Goal: Obtain resource: Download file/media

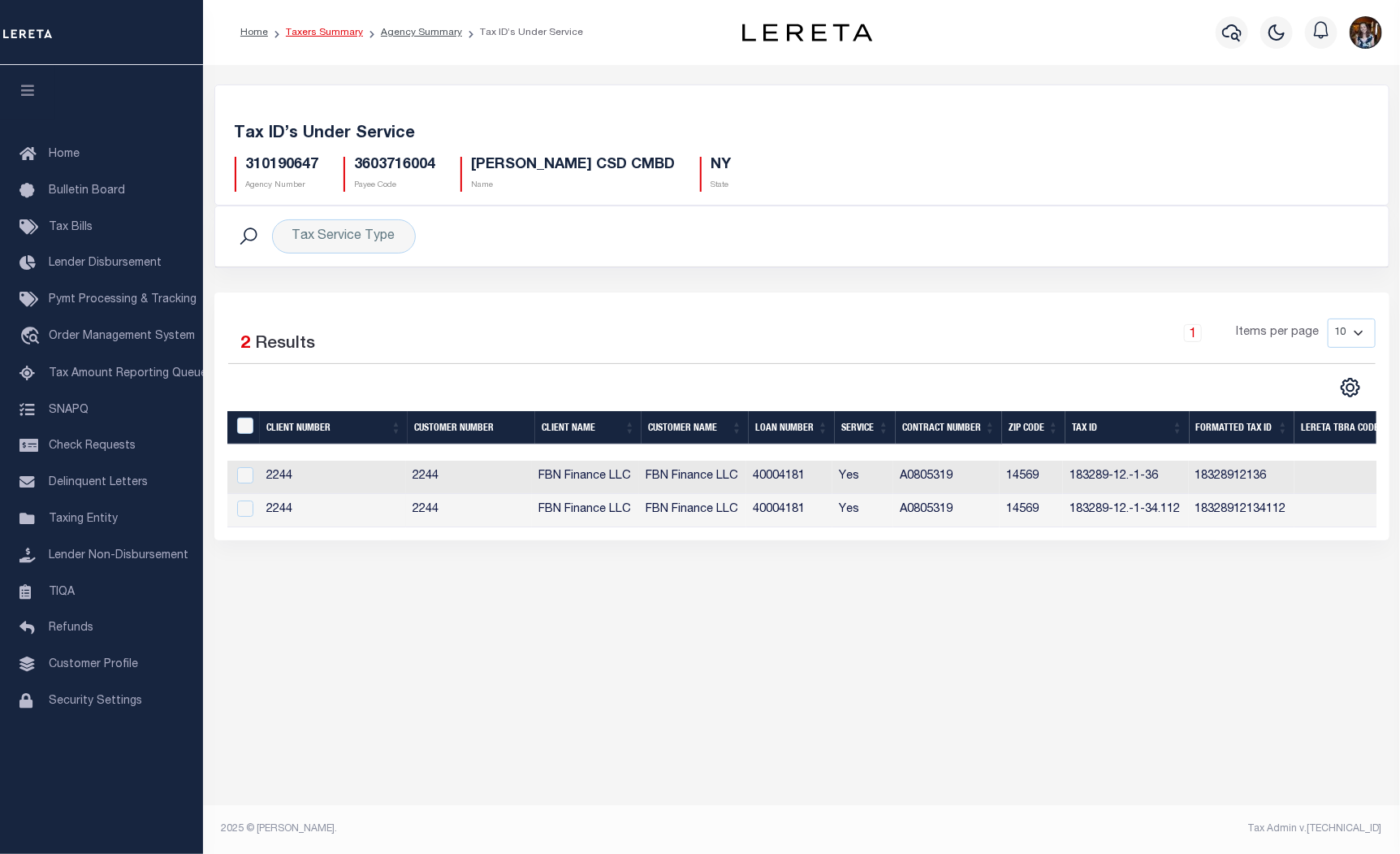
click at [295, 32] on link "Taxers Summary" at bounding box center [324, 32] width 77 height 10
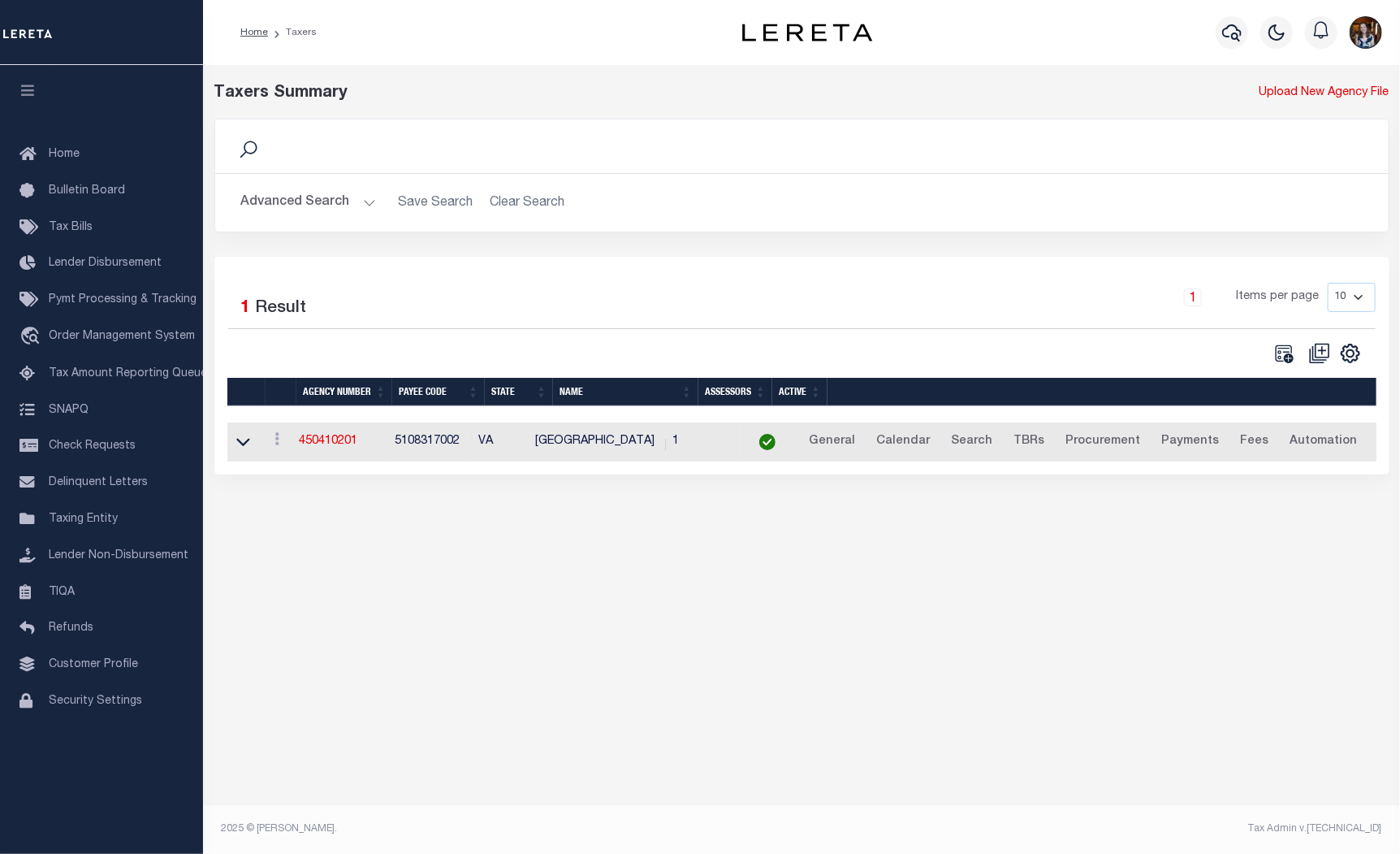
click at [302, 207] on button "Advanced Search" at bounding box center [308, 203] width 134 height 32
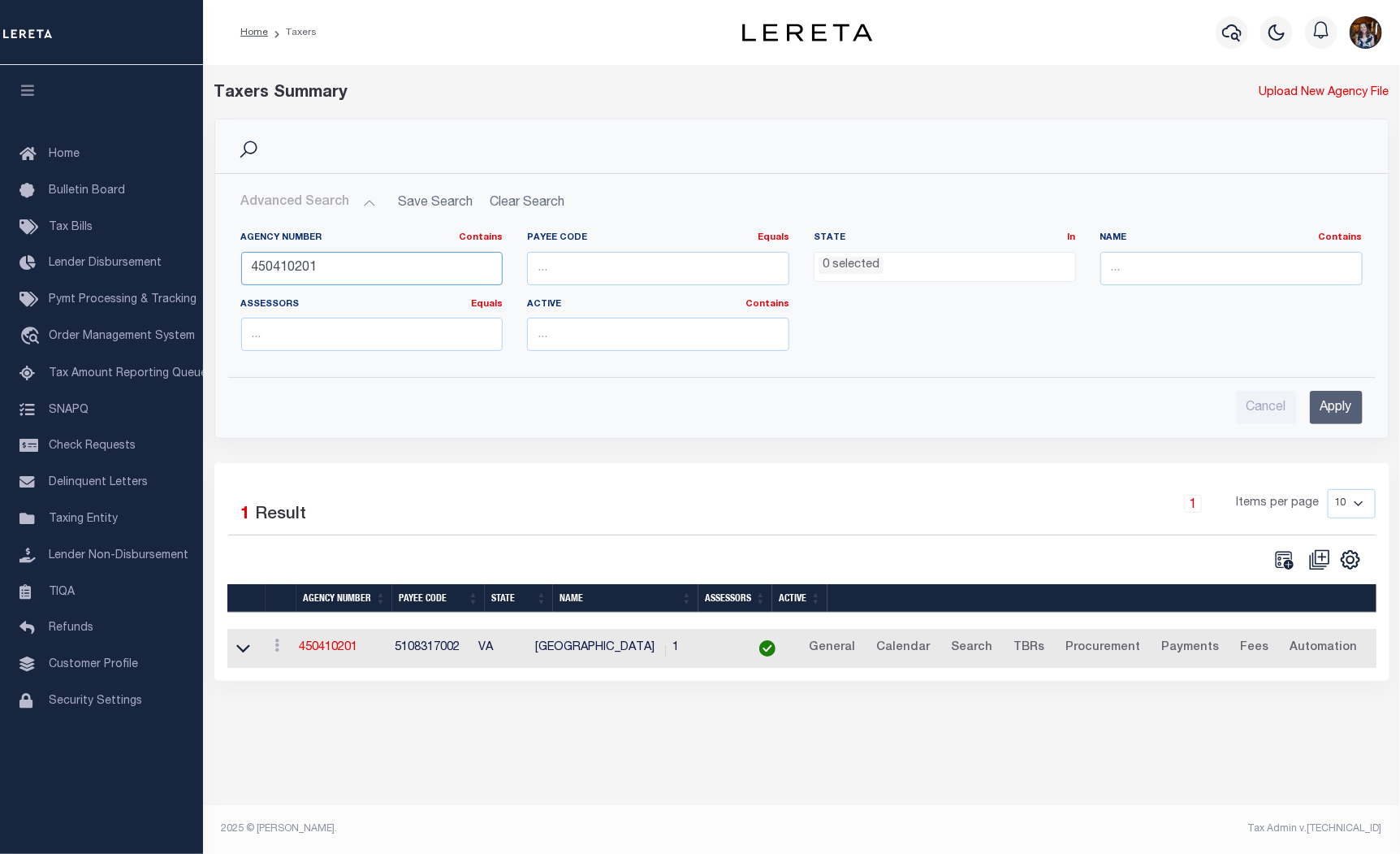
click at [297, 268] on input "450410201" at bounding box center [372, 268] width 263 height 33
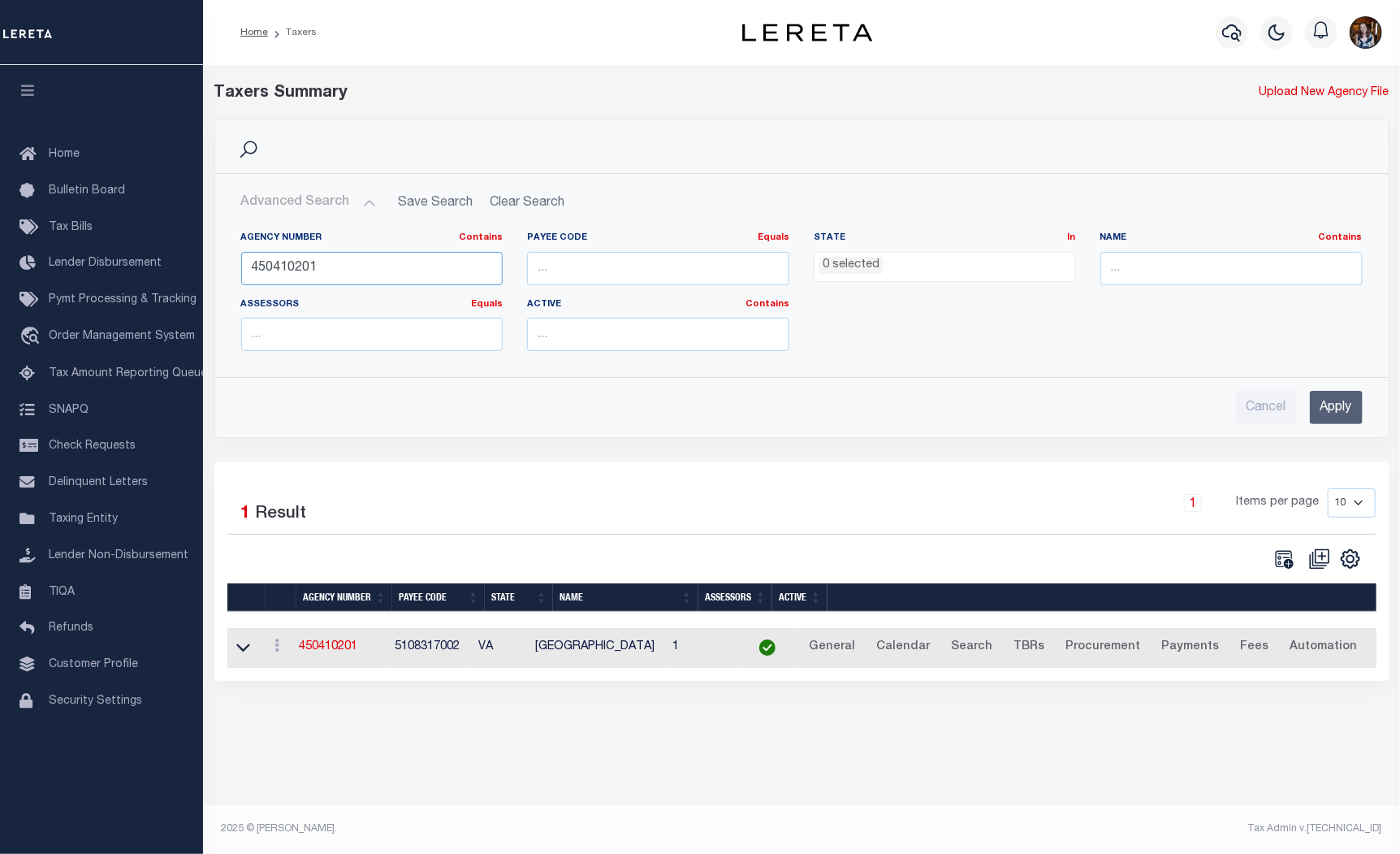
click at [297, 268] on input "450410201" at bounding box center [372, 268] width 263 height 33
type input "310600603"
click at [1336, 408] on input "Apply" at bounding box center [1336, 407] width 53 height 33
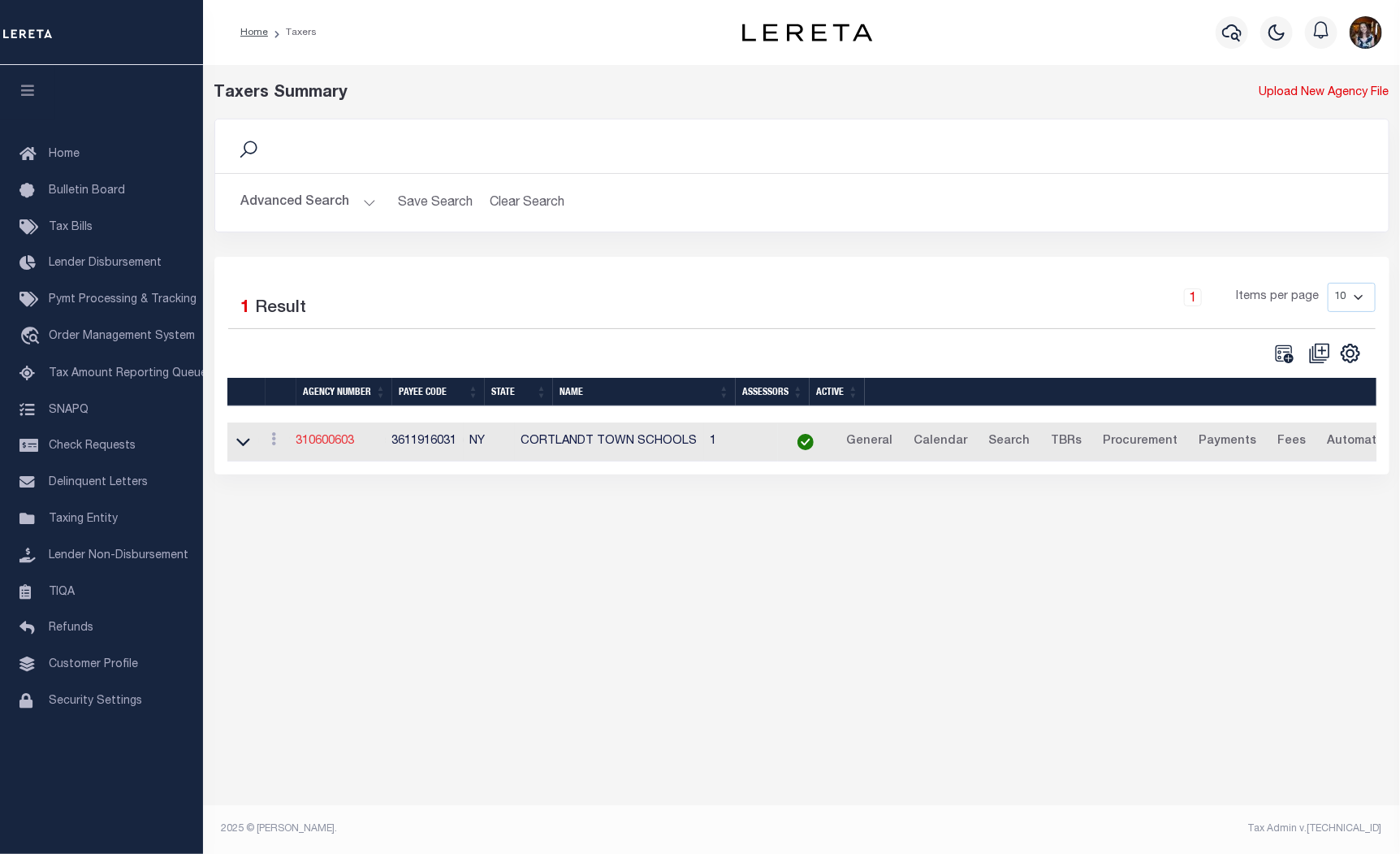
click at [317, 443] on link "310600603" at bounding box center [326, 441] width 59 height 12
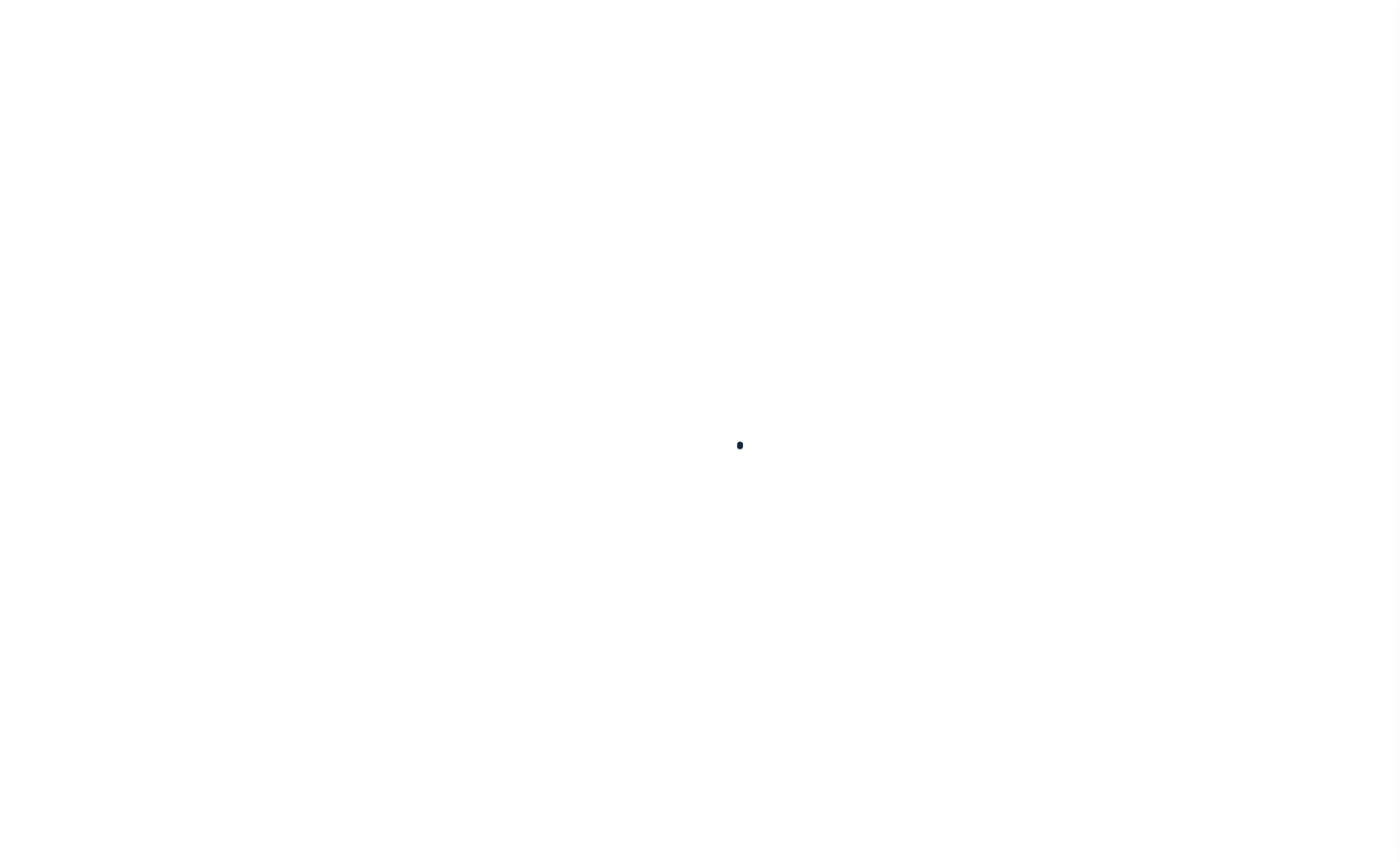
select select
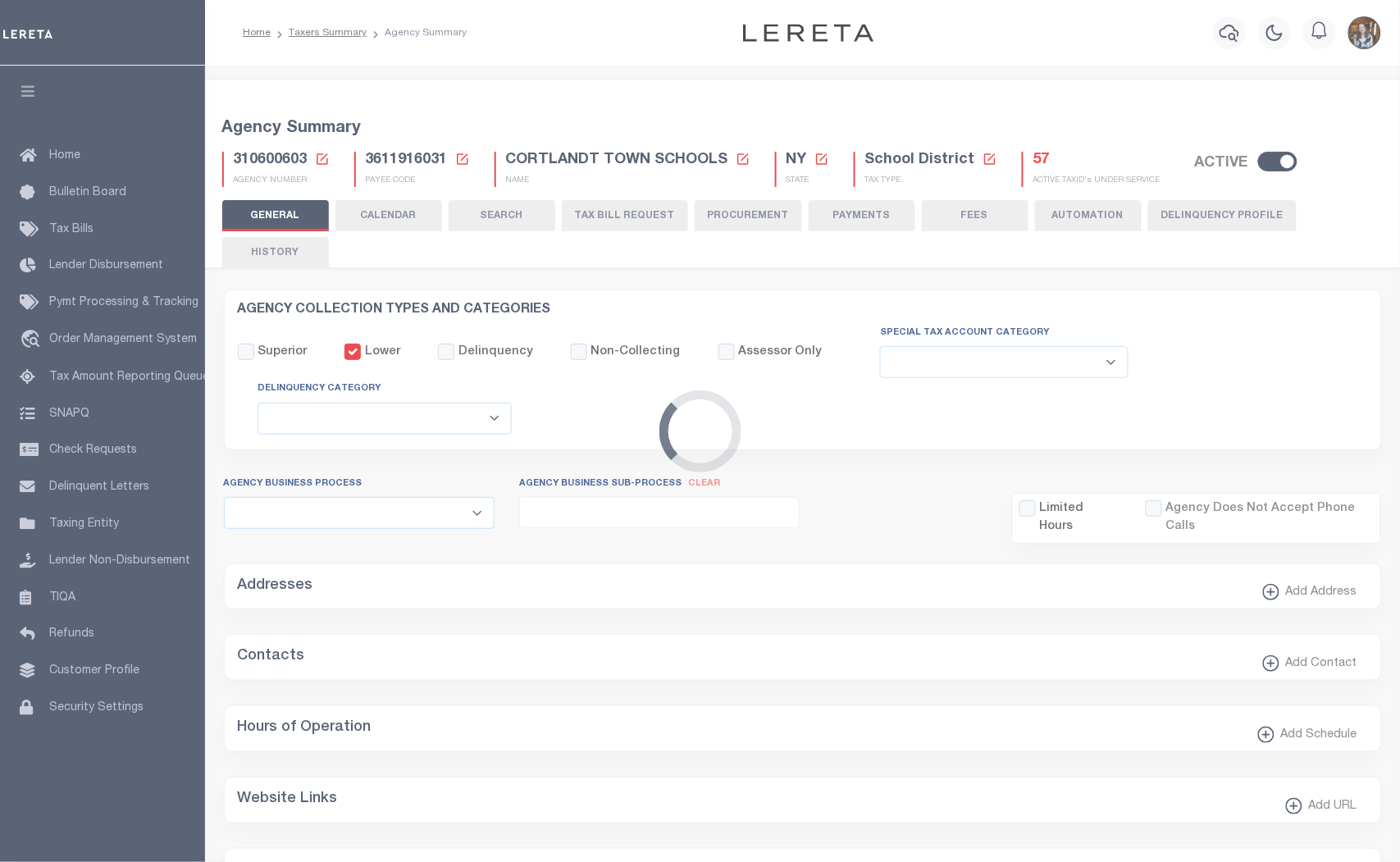
checkbox input "false"
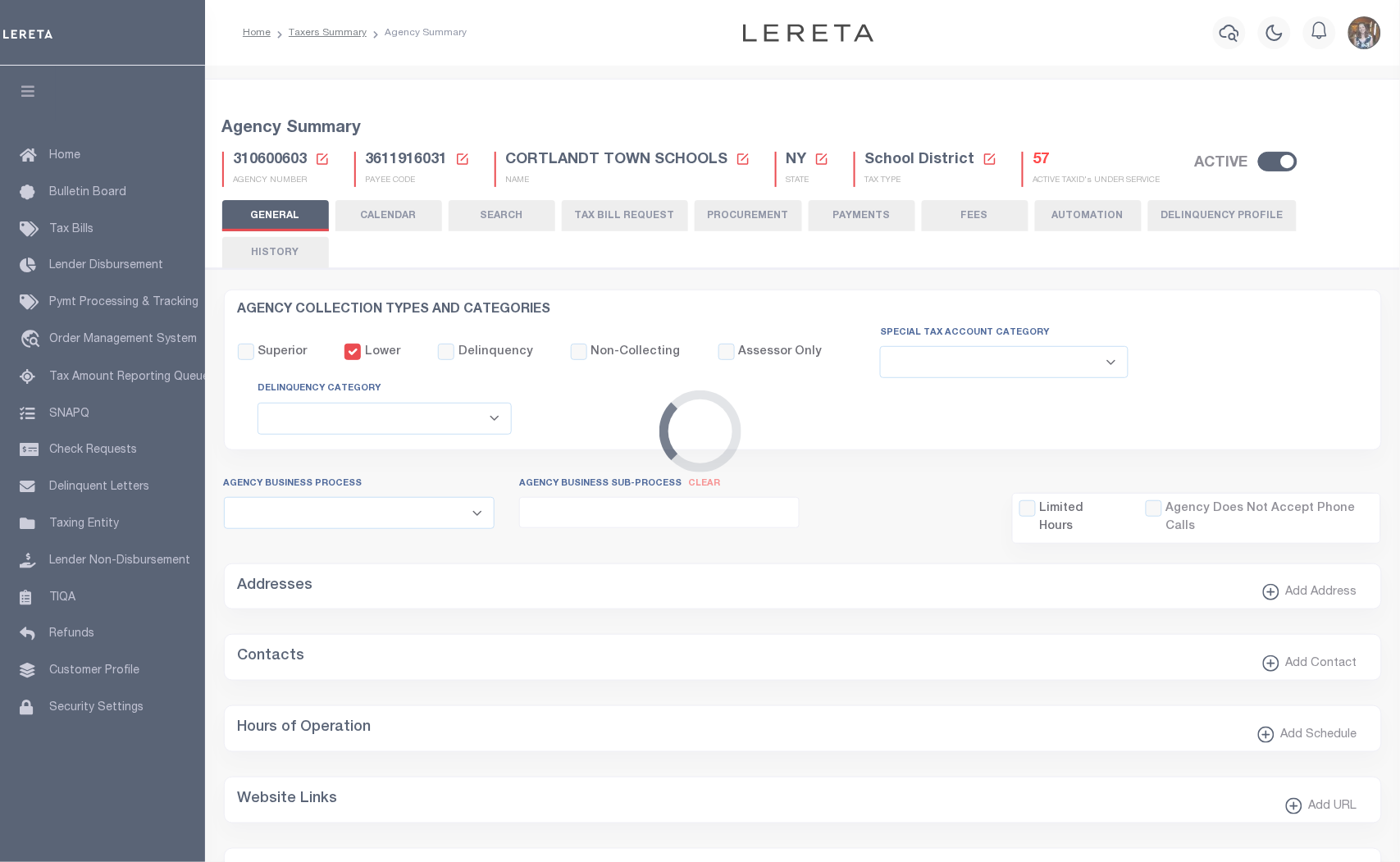
type input "3611916031"
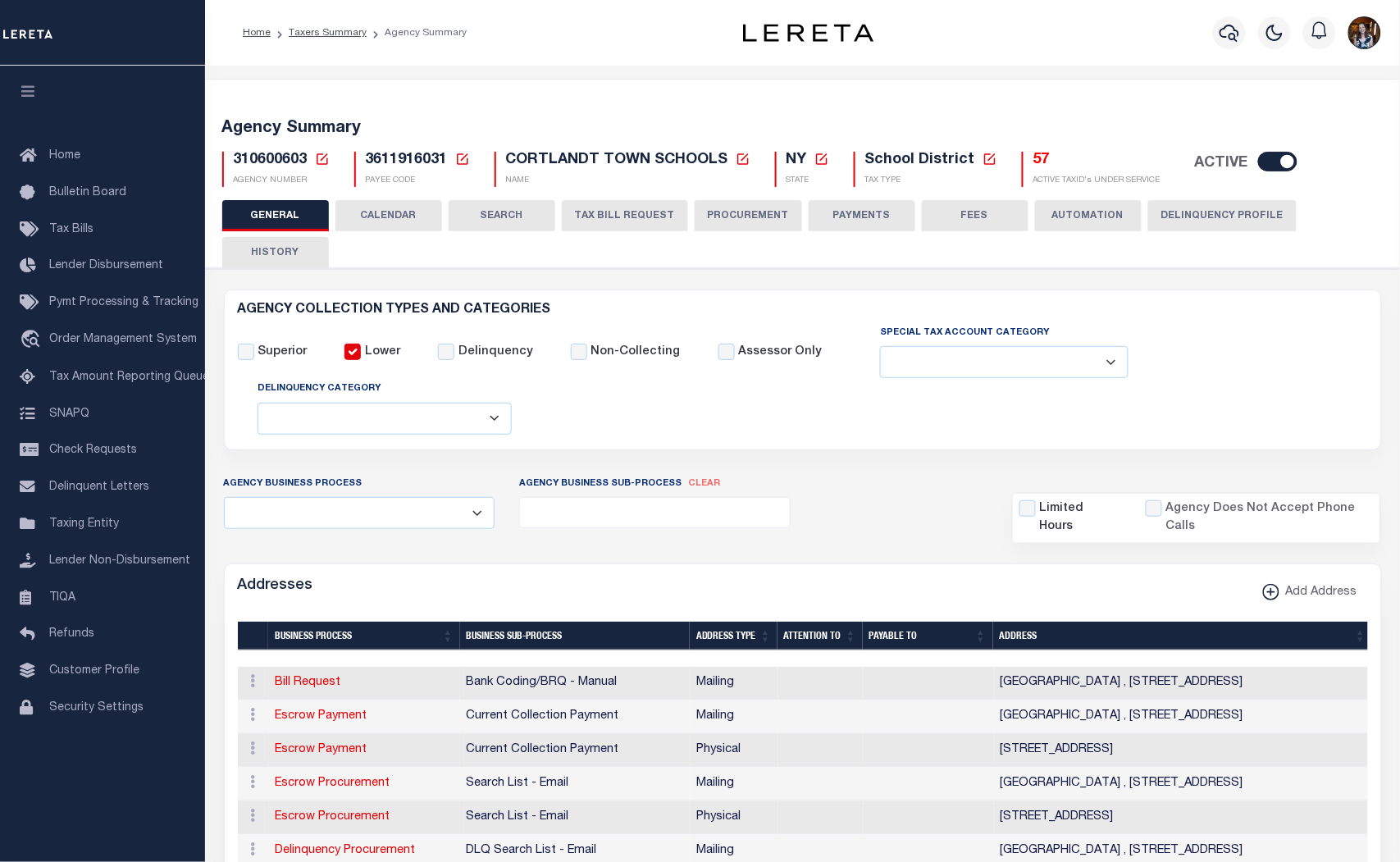
click at [1033, 156] on h5 "57" at bounding box center [1096, 161] width 127 height 18
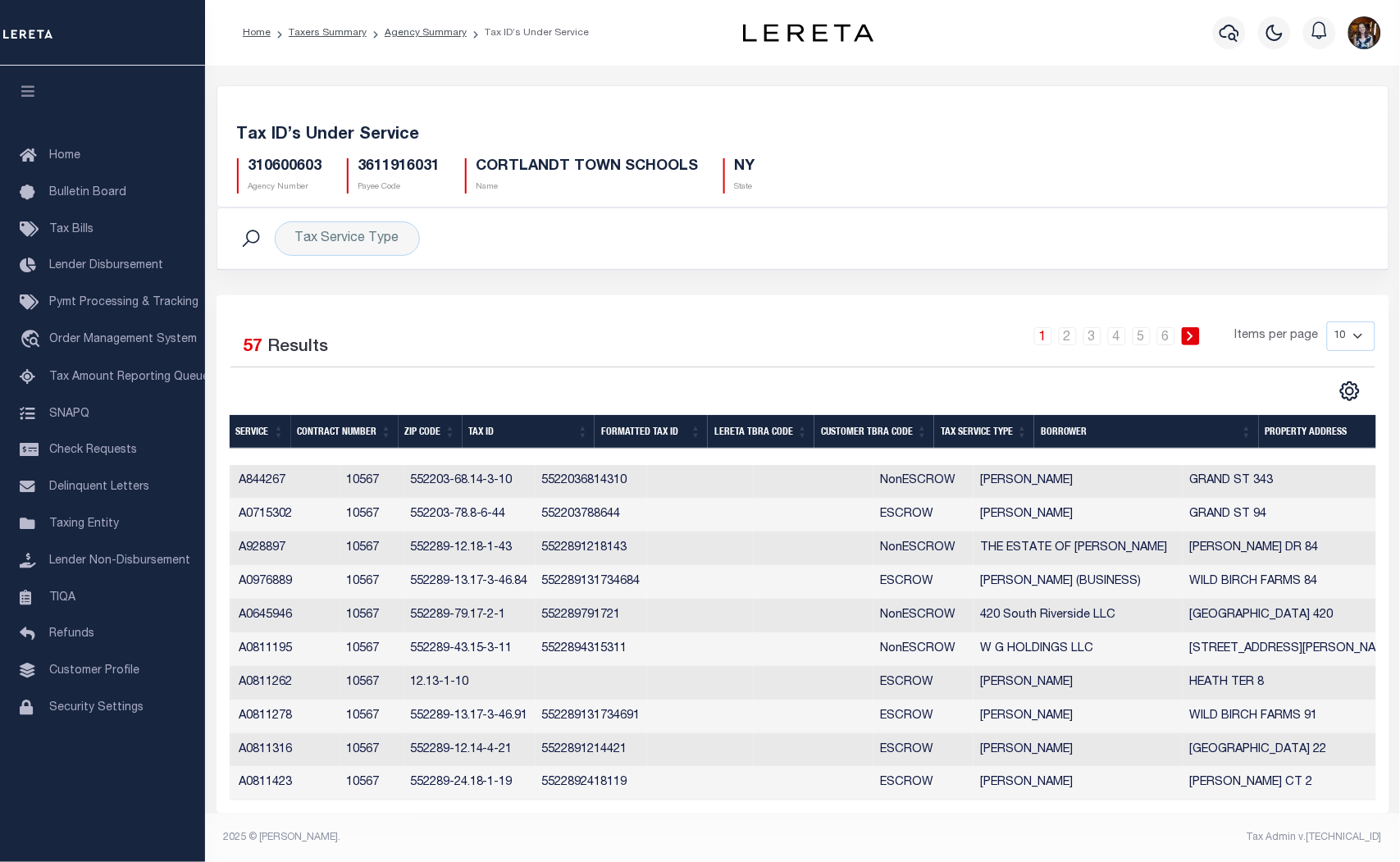
scroll to position [0, 749]
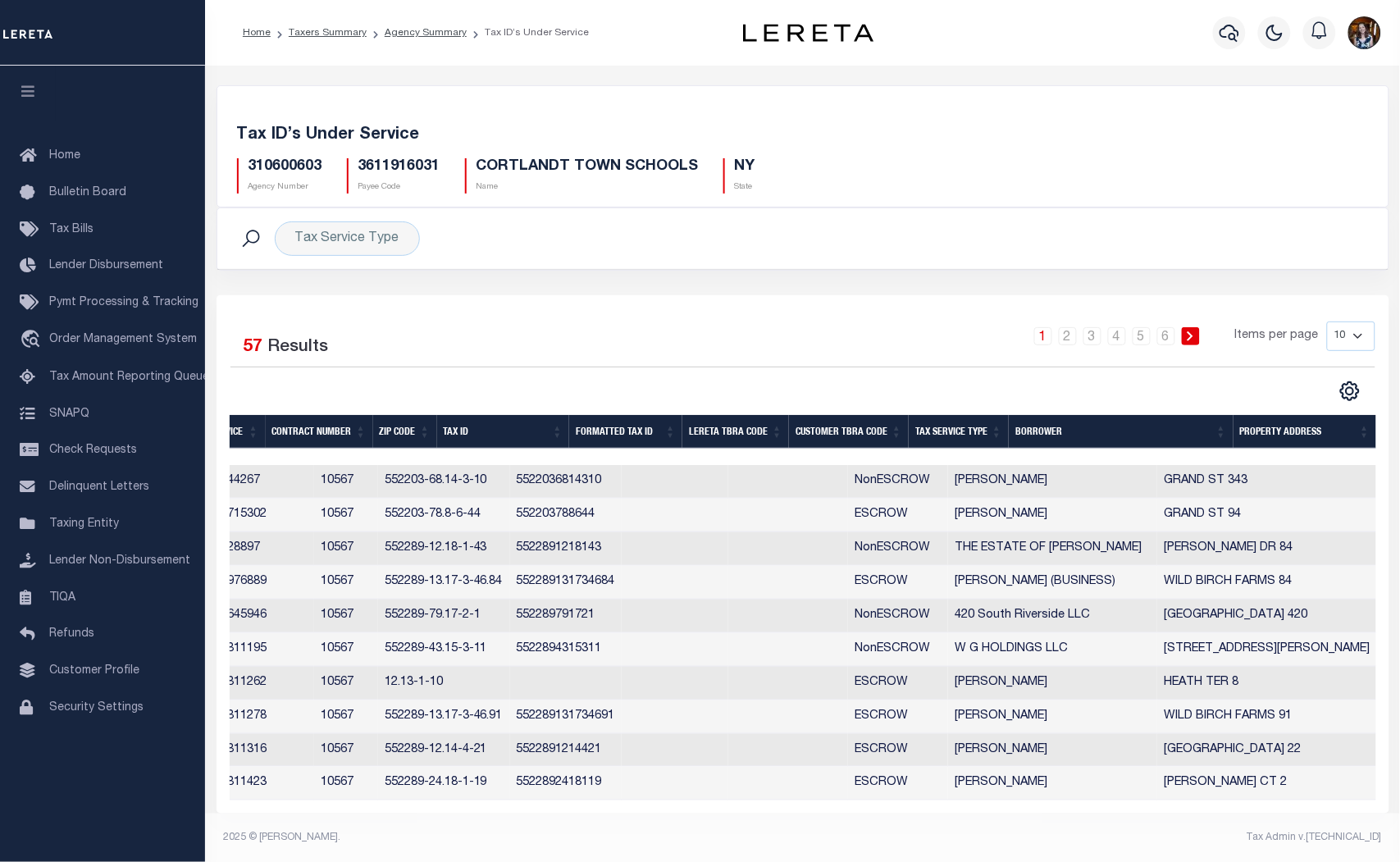
click at [962, 436] on th "Tax Service Type" at bounding box center [958, 431] width 100 height 33
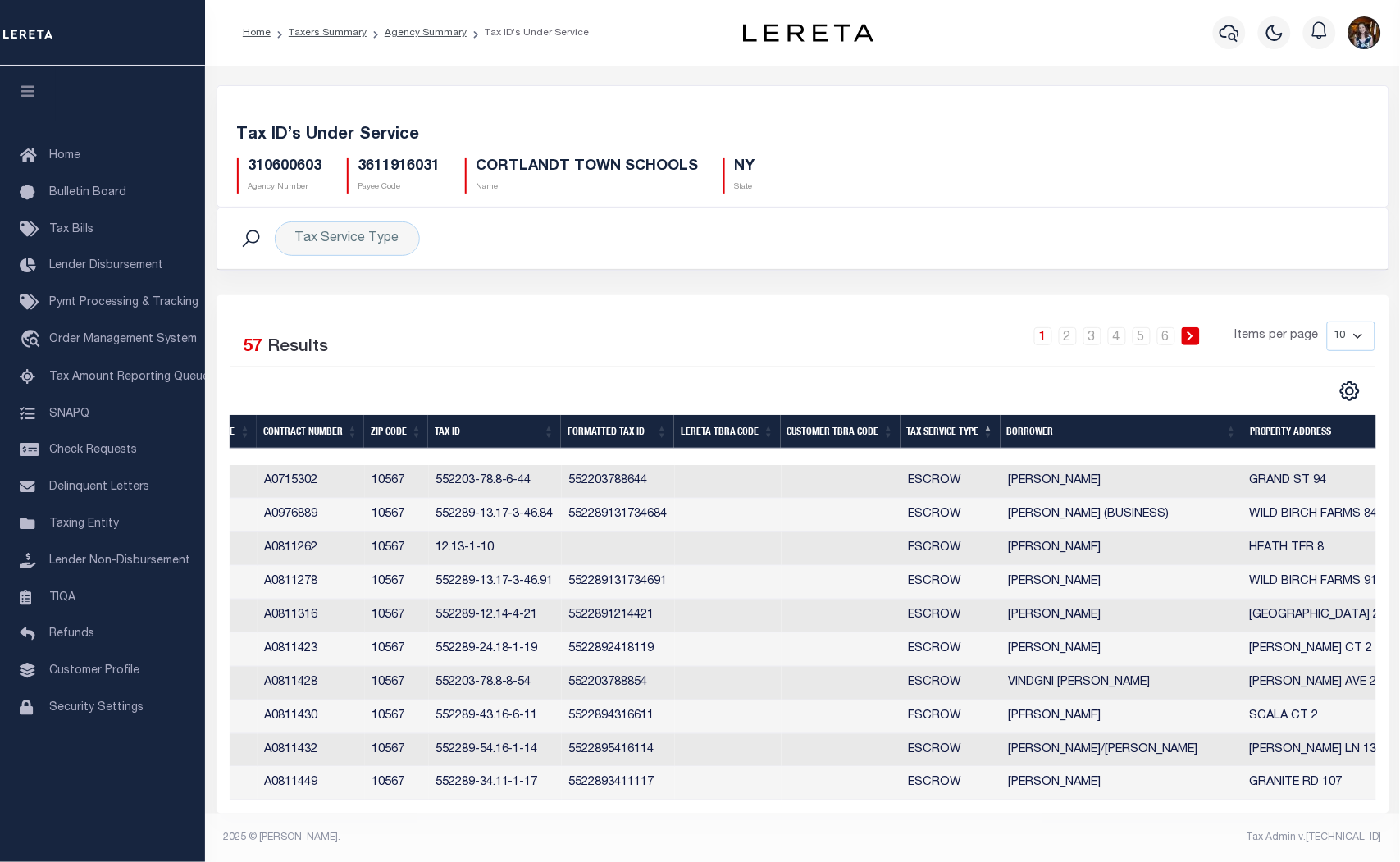
scroll to position [0, 751]
click at [1328, 408] on div "Selected 57 Results 1 2 3 4 5 6 Items per page 10 25 50 100" at bounding box center [802, 554] width 1173 height 519
click at [1353, 383] on icon "" at bounding box center [1350, 391] width 22 height 22
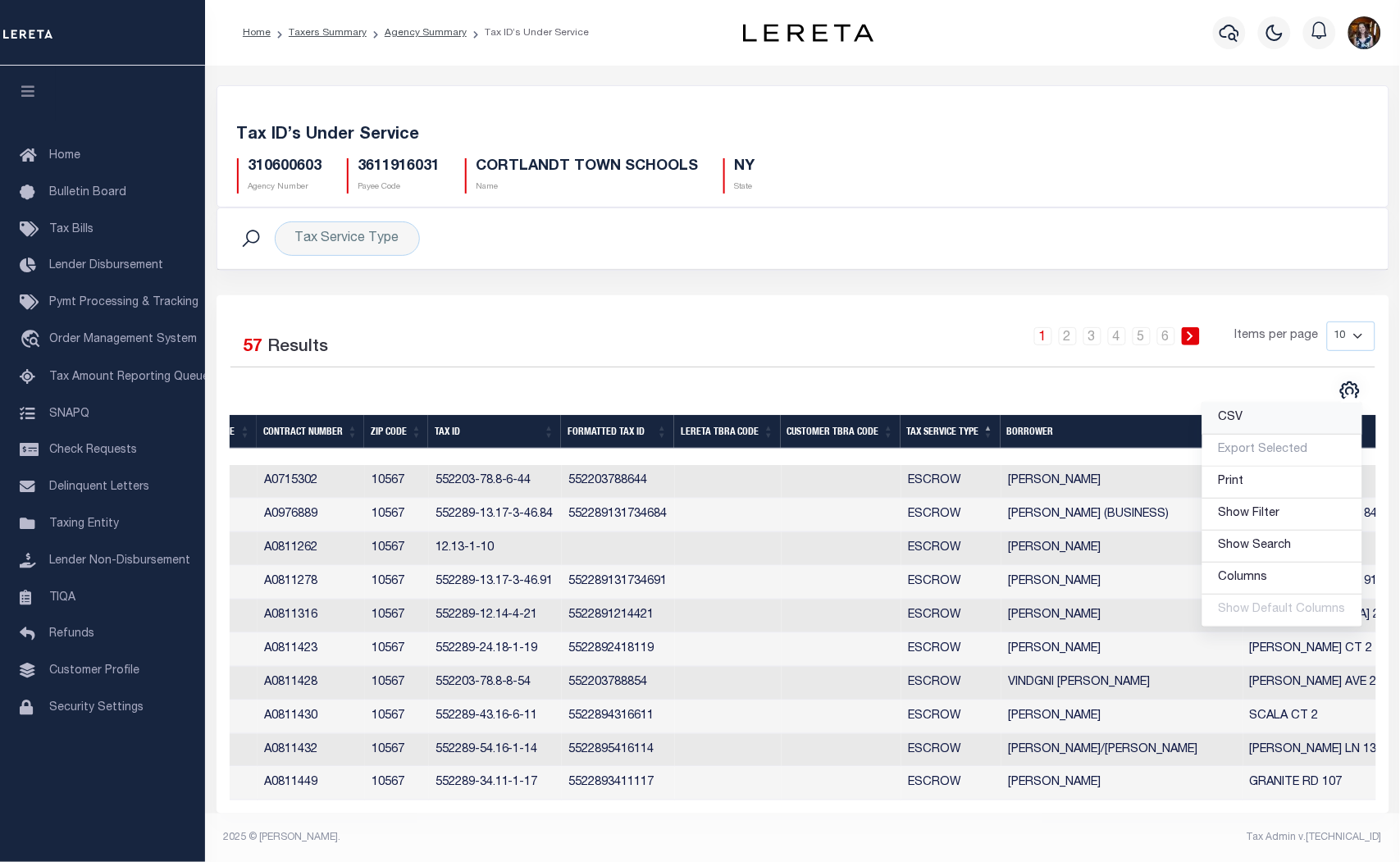
click at [1232, 420] on span "CSV" at bounding box center [1230, 417] width 24 height 12
